Goal: Transaction & Acquisition: Purchase product/service

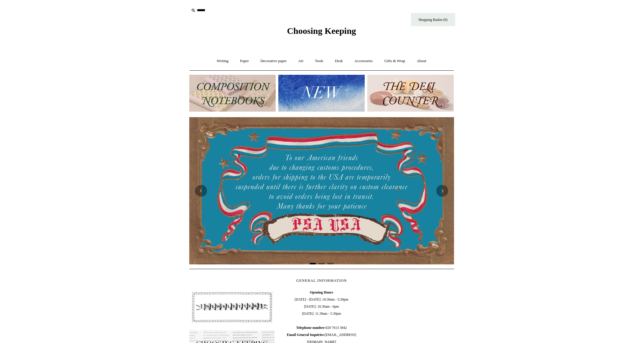
click at [324, 99] on img at bounding box center [321, 93] width 86 height 37
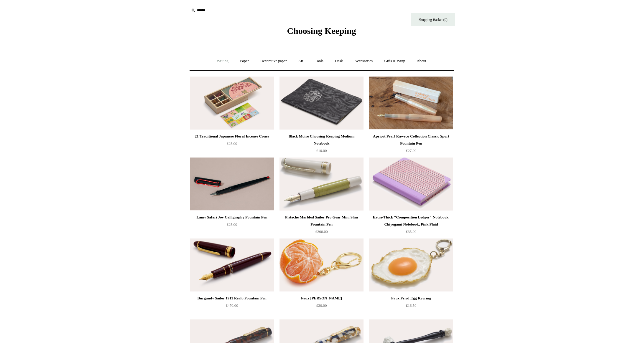
click at [211, 59] on link "Writing +" at bounding box center [222, 61] width 22 height 16
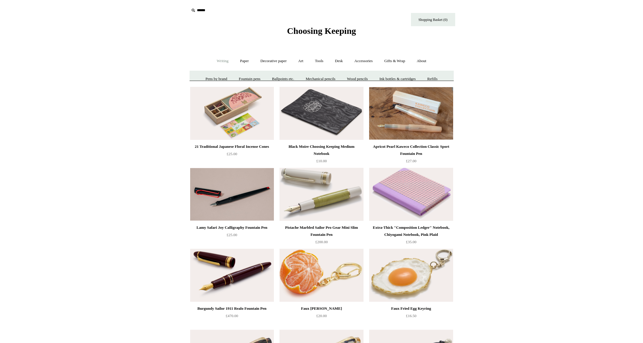
scroll to position [0, 0]
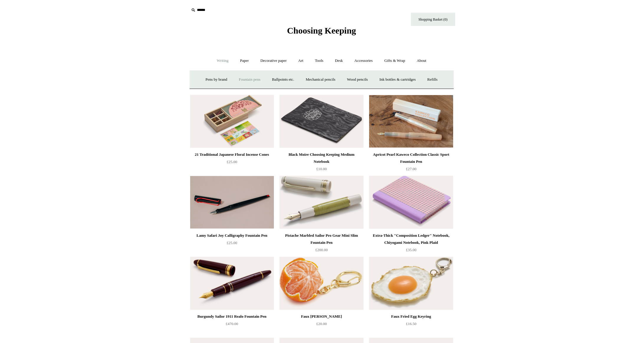
click at [241, 80] on link "Fountain pens +" at bounding box center [250, 80] width 32 height 16
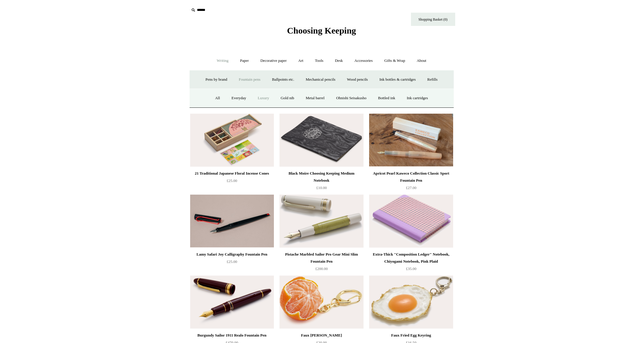
click at [255, 97] on link "Luxury" at bounding box center [263, 99] width 22 height 16
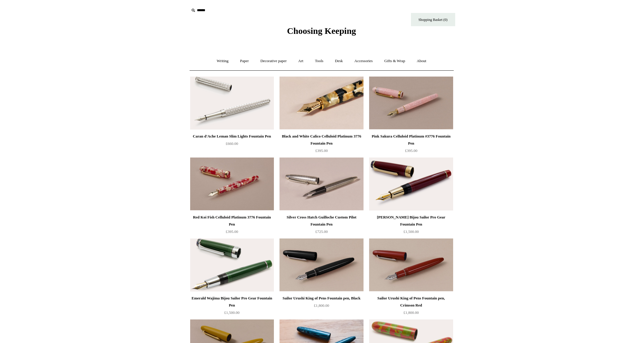
click at [303, 118] on img at bounding box center [322, 103] width 84 height 53
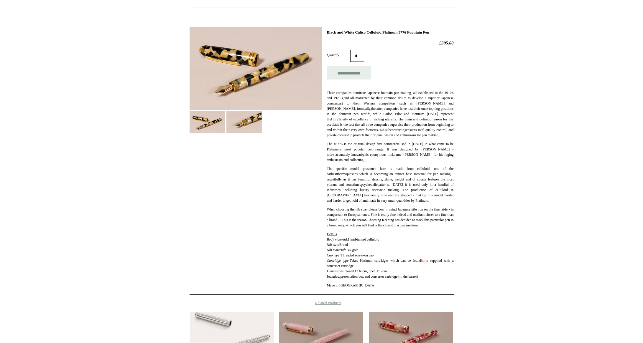
scroll to position [13, 0]
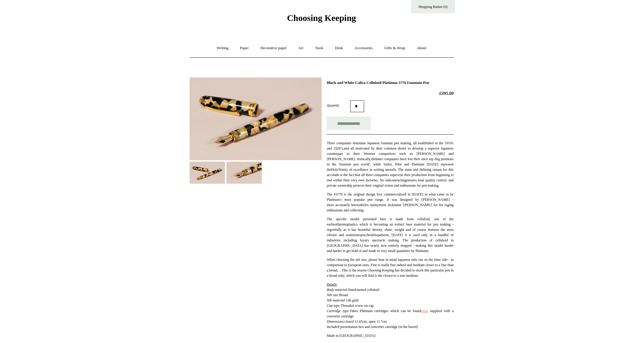
click at [240, 171] on img at bounding box center [243, 173] width 35 height 22
